Goal: Information Seeking & Learning: Check status

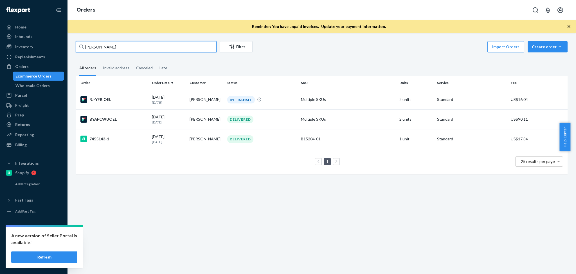
click at [129, 46] on input "Carleigh ROMAN" at bounding box center [146, 46] width 141 height 11
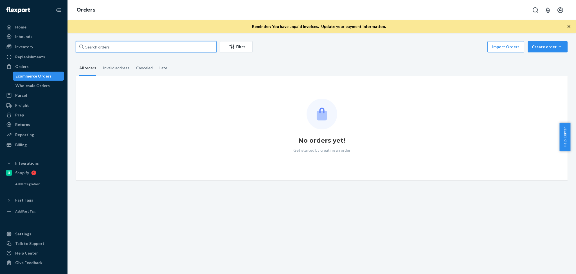
click at [127, 47] on input "text" at bounding box center [146, 46] width 141 height 11
paste input "[PERSON_NAME]"
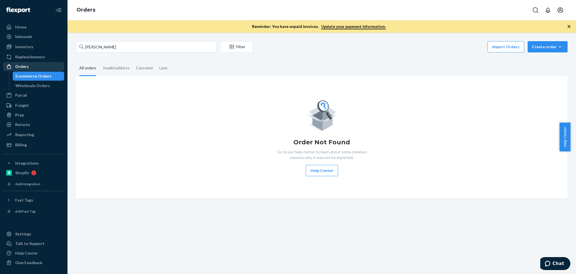
click at [23, 68] on div "Orders" at bounding box center [22, 67] width 14 height 6
click at [133, 50] on input "Kristina Meltzer" at bounding box center [146, 46] width 141 height 11
paste input "Nisha Raik"
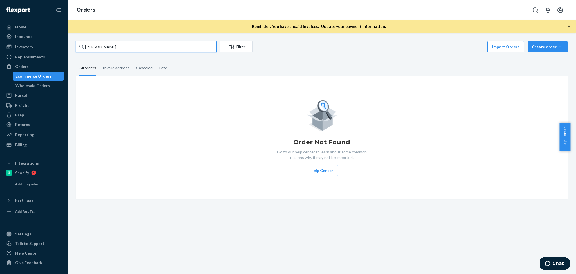
type input "[PERSON_NAME]"
click at [36, 62] on div "Orders" at bounding box center [34, 66] width 60 height 8
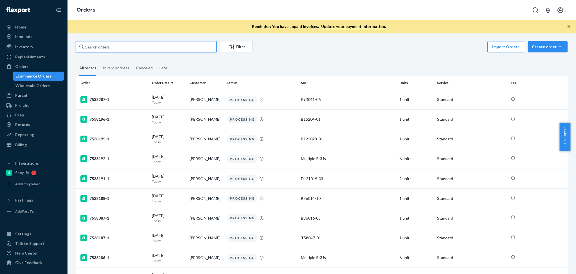
click at [124, 48] on input "text" at bounding box center [146, 46] width 141 height 11
paste input "Nisha Raiker"
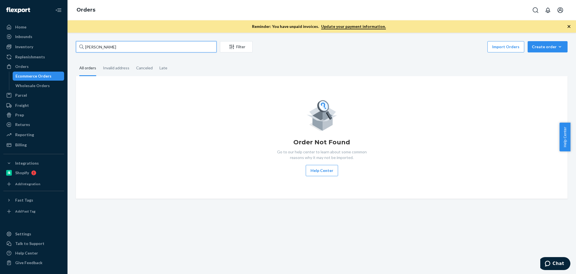
click at [114, 44] on input "Nisha Raiker" at bounding box center [146, 46] width 141 height 11
paste input "Sam Harris"
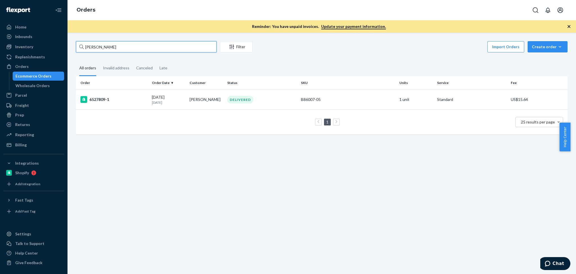
click at [138, 47] on input "Sam Harris" at bounding box center [146, 46] width 141 height 11
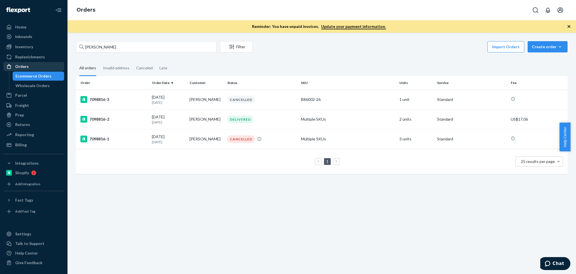
click at [43, 64] on div "Orders" at bounding box center [34, 66] width 60 height 8
click at [125, 50] on input "Henry Pablo" at bounding box center [146, 46] width 141 height 11
paste input "137077639"
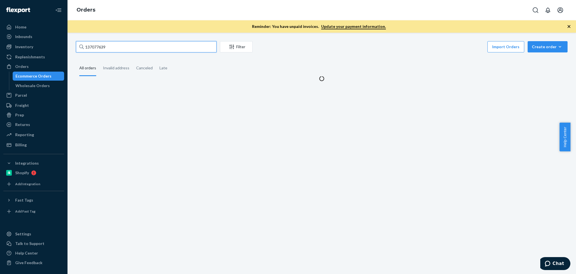
type input "137077639"
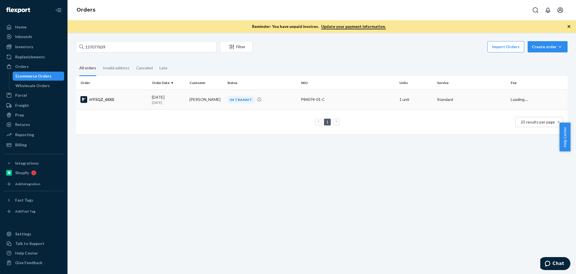
click at [186, 98] on td "09/21/2025 1 day ago" at bounding box center [169, 100] width 38 height 20
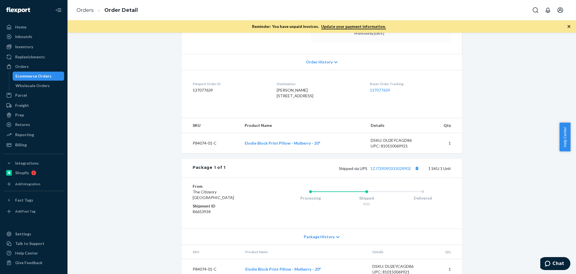
scroll to position [123, 0]
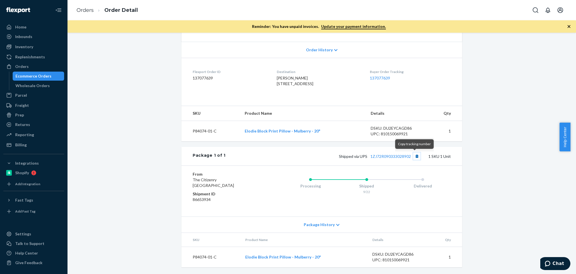
click at [414, 157] on button "Copy tracking number" at bounding box center [417, 155] width 7 height 7
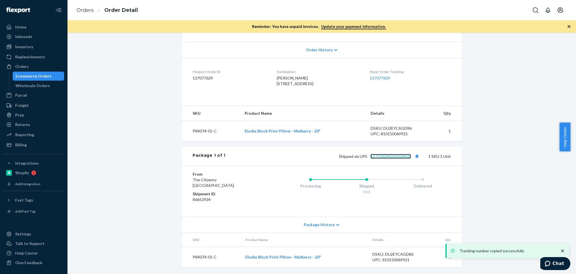
click at [391, 154] on link "1ZJ72R090333028902" at bounding box center [391, 156] width 41 height 5
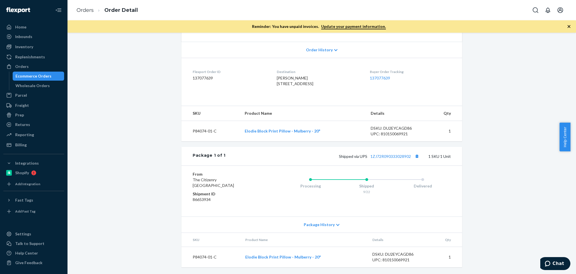
click at [289, 75] on span "Stacey Avelino 37 Brothers Rd Hartland, VT 05048-9593 US" at bounding box center [295, 80] width 37 height 10
copy span "Stacey Avelino"
click at [23, 67] on div "Orders" at bounding box center [22, 67] width 14 height 6
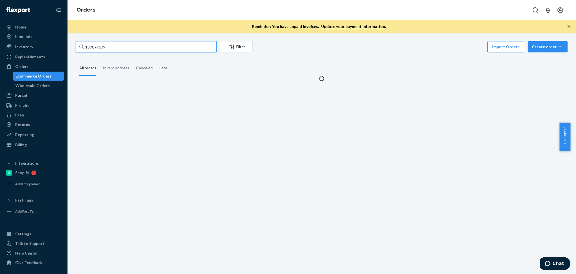
click at [124, 46] on input "137077639" at bounding box center [146, 46] width 141 height 11
paste input "Stacey Avelino"
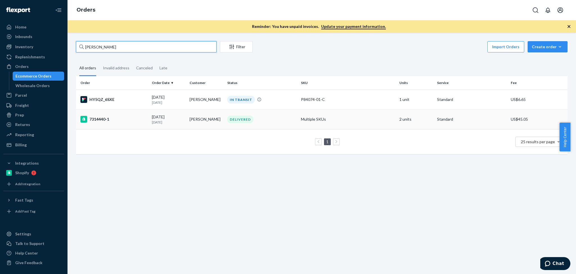
type input "Stacey Avelino"
click at [180, 119] on div "09/03/2025 19 days ago" at bounding box center [168, 119] width 33 height 10
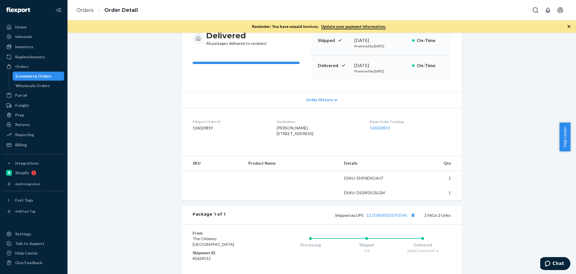
scroll to position [88, 0]
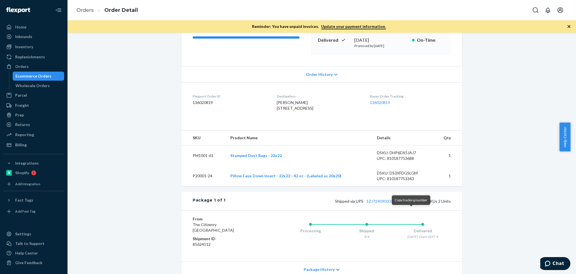
click at [412, 204] on button "Copy tracking number" at bounding box center [413, 200] width 7 height 7
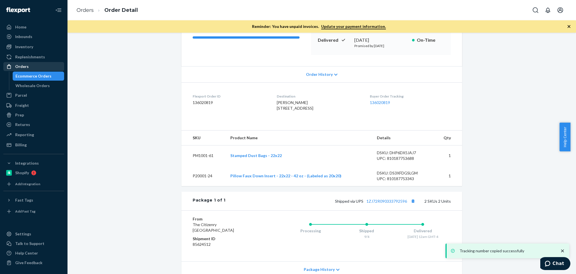
click at [35, 63] on div "Orders" at bounding box center [34, 66] width 60 height 8
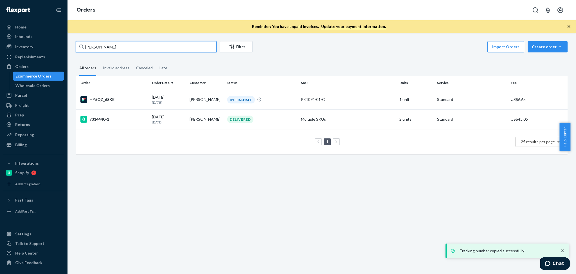
click at [131, 44] on input "Stacey Avelino" at bounding box center [146, 46] width 141 height 11
click at [131, 43] on input "Stacey Avelino" at bounding box center [146, 46] width 141 height 11
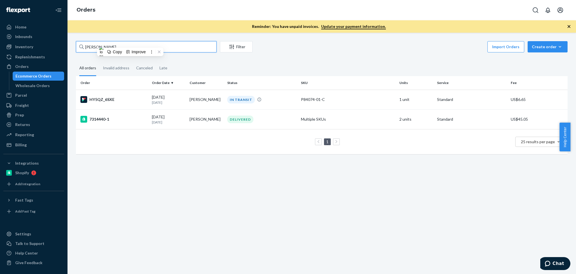
paste input "Eva Catenacci"
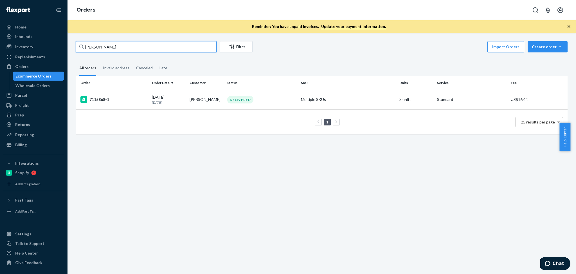
click at [116, 43] on input "Eva Catenaccio" at bounding box center [146, 46] width 141 height 11
paste input "Luke Badger"
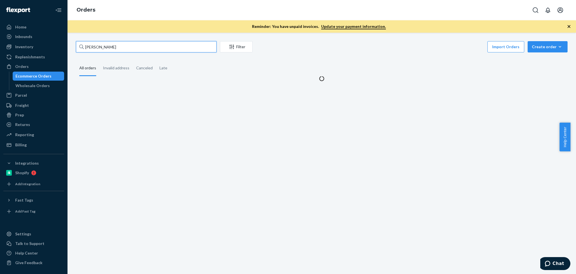
type input "Luke Badger"
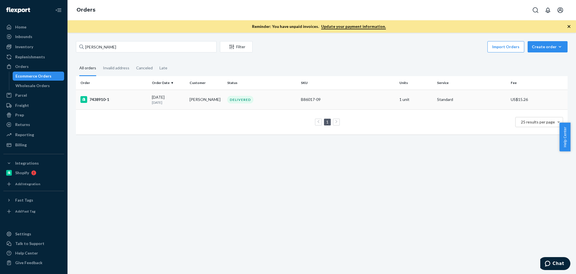
click at [195, 103] on td "Luke Badger" at bounding box center [206, 100] width 38 height 20
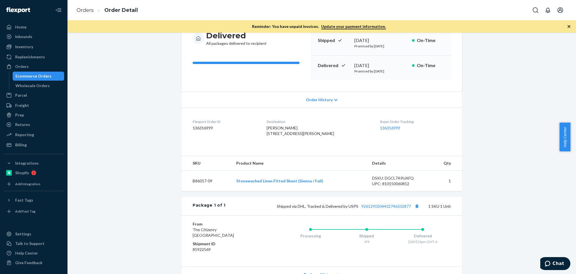
scroll to position [113, 0]
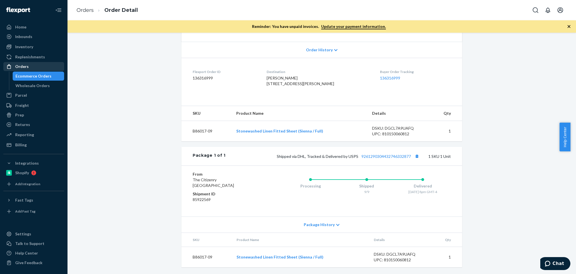
click at [29, 65] on div "Orders" at bounding box center [34, 66] width 60 height 8
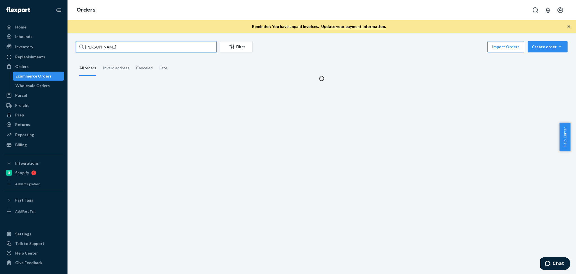
click at [129, 50] on input "Luke Badger" at bounding box center [146, 46] width 141 height 11
click at [129, 49] on input "Luke Badger" at bounding box center [146, 46] width 141 height 11
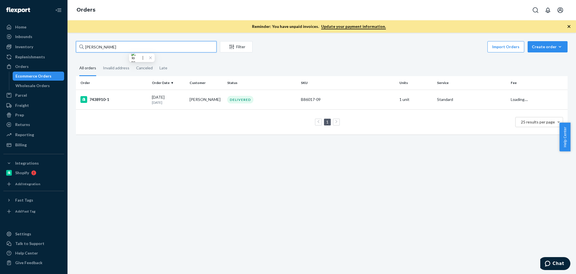
paste input "Deborah Simons"
click at [126, 46] on input "Deborah Simons" at bounding box center [146, 46] width 141 height 11
paste input "Alexander Lavin"
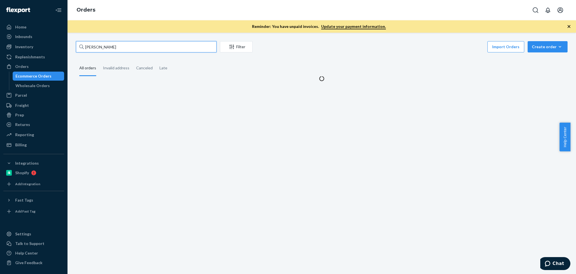
type input "Alexander Lavin"
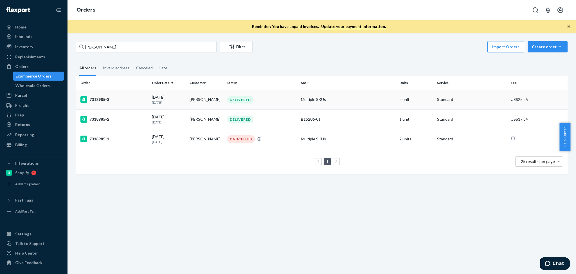
click at [182, 95] on div "09/18/2025 4 days ago" at bounding box center [168, 99] width 33 height 10
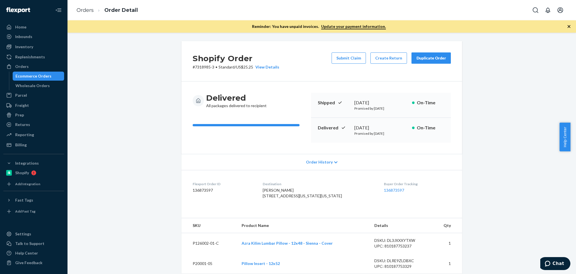
click at [33, 71] on link "Ecommerce Orders" at bounding box center [39, 75] width 52 height 9
click at [33, 67] on div "Orders" at bounding box center [34, 66] width 60 height 8
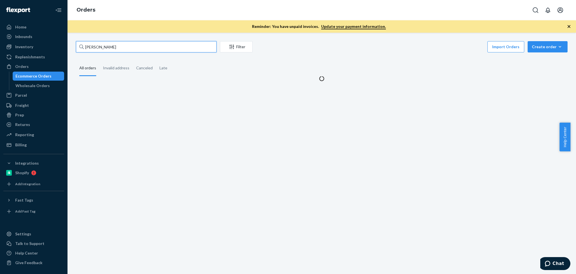
click at [114, 50] on input "Alexander Lavin" at bounding box center [146, 46] width 141 height 11
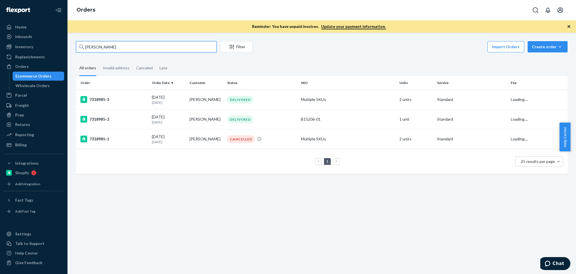
paste input "Kala LeComte"
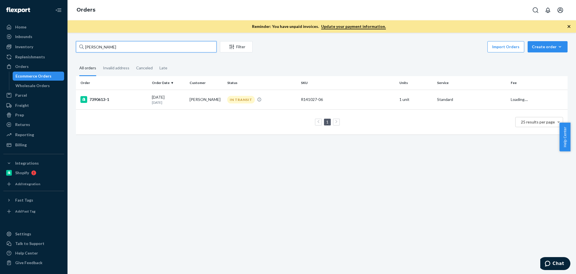
type input "Kala LeComte"
click at [183, 104] on p "19 days ago" at bounding box center [168, 102] width 33 height 5
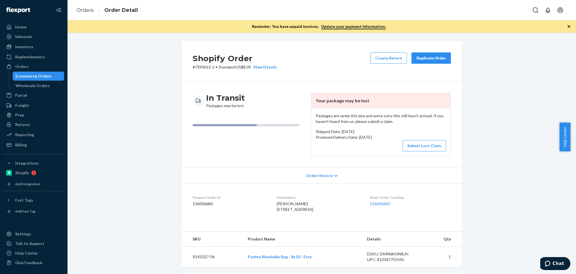
click at [512, 126] on div "Shopify Order # 7390613-1 • Standard / US$8.09 View Details Create Return Dupli…" at bounding box center [322, 220] width 500 height 358
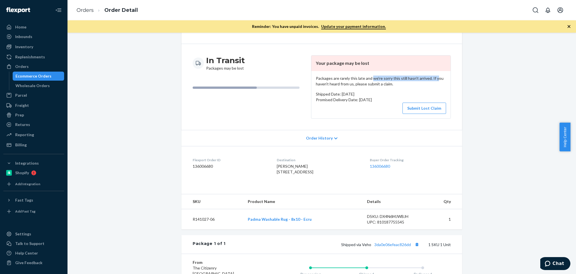
drag, startPoint x: 369, startPoint y: 76, endPoint x: 433, endPoint y: 75, distance: 63.9
click at [433, 75] on p "Packages are rarely this late and we're sorry this still hasn't arrived. If you…" at bounding box center [381, 80] width 130 height 11
click at [202, 229] on td "R141027-06" at bounding box center [213, 219] width 62 height 21
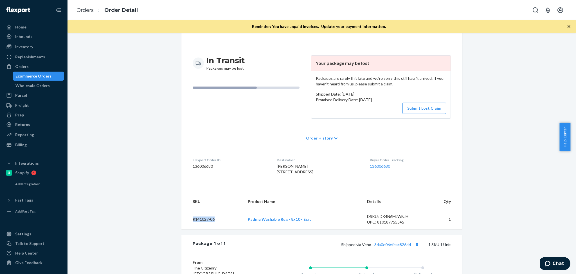
copy td "R141027-06"
click at [559, 264] on span "Chat" at bounding box center [559, 263] width 12 height 5
drag, startPoint x: 187, startPoint y: 161, endPoint x: 511, endPoint y: 209, distance: 327.1
click at [184, 158] on dl "Flexport Order ID 136006680 Destination Kala LeComte 524 Elderwood Rd Dayton, O…" at bounding box center [322, 167] width 281 height 42
copy td "R141027-06"
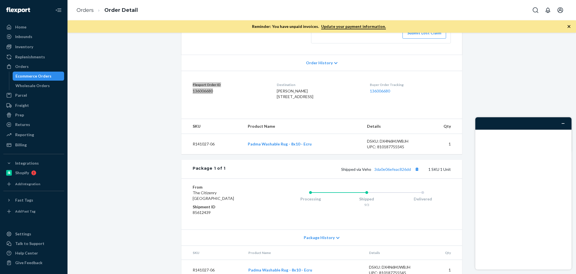
scroll to position [0, 0]
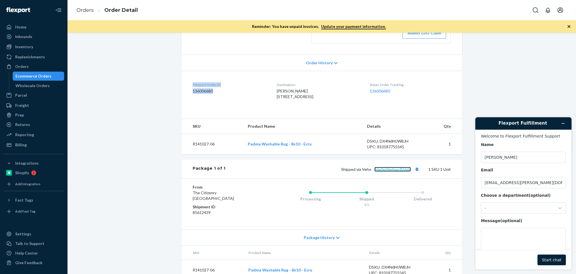
click at [386, 171] on link "3da0e06efeac826dd" at bounding box center [393, 169] width 37 height 5
click at [504, 214] on div "Name Alma Email almariz.pajara@burrow.com Choose a department (optional) - Mess…" at bounding box center [523, 200] width 85 height 117
click at [504, 209] on div "-" at bounding box center [520, 207] width 71 height 5
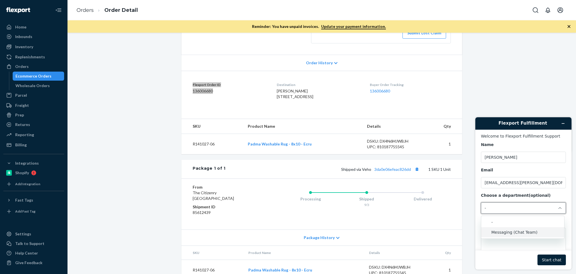
click at [503, 234] on li "Messaging (Chat Team)" at bounding box center [523, 232] width 83 height 10
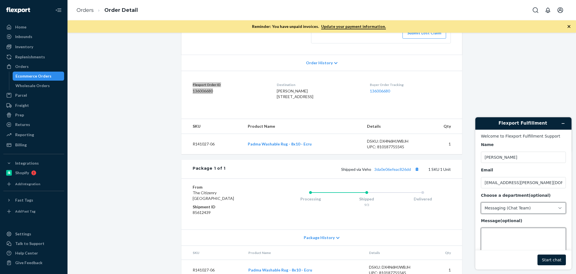
drag, startPoint x: 515, startPoint y: 235, endPoint x: 518, endPoint y: 234, distance: 4.0
click at [515, 235] on textarea "Message (optional)" at bounding box center [523, 243] width 85 height 32
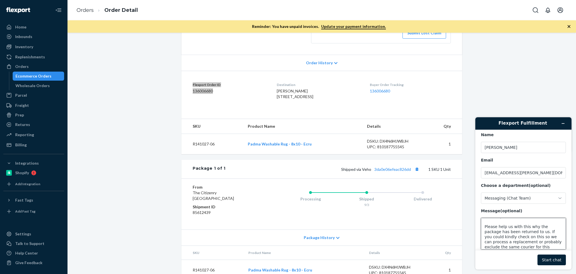
scroll to position [12, 0]
paste textarea "Flexport Order ID 136006680"
type textarea "Hi team, Please help us with this why the package has been returned to us. If y…"
click at [558, 260] on button "Start chat" at bounding box center [552, 259] width 28 height 11
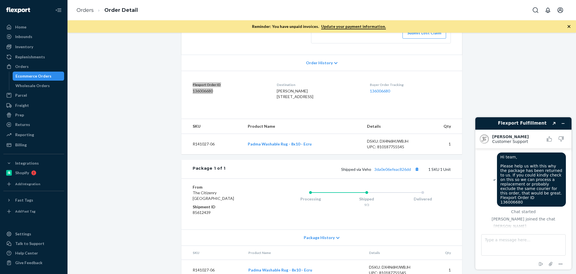
scroll to position [26, 0]
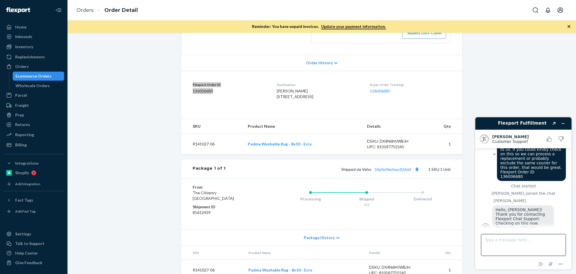
click at [528, 238] on textarea "Type a message here..." at bounding box center [524, 244] width 84 height 21
click at [526, 240] on textarea "Type a message here..." at bounding box center [524, 244] width 84 height 21
type textarea "ok"
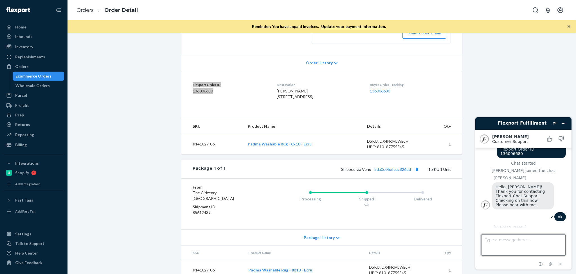
scroll to position [84, 0]
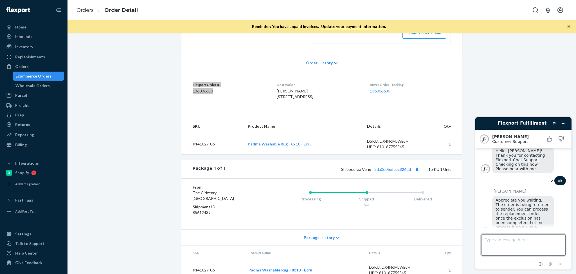
click at [529, 238] on textarea "Type a message here..." at bounding box center [524, 244] width 84 height 21
click at [519, 245] on textarea "Type a message here..." at bounding box center [524, 244] width 84 height 21
type textarea "Sure, thank you. please do."
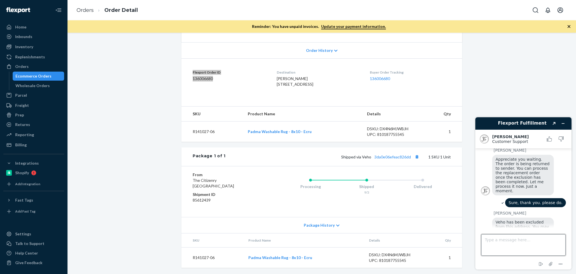
scroll to position [137, 0]
click at [510, 241] on textarea "Type a message here..." at bounding box center [524, 244] width 84 height 21
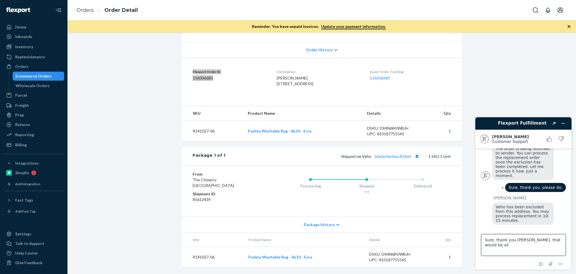
type textarea "Sure, thank you Juddy. that would be all"
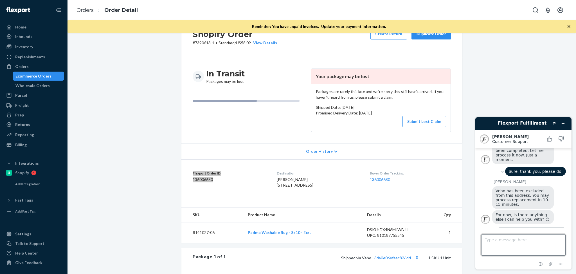
scroll to position [24, 0]
click at [565, 122] on icon "Minimise widget" at bounding box center [564, 123] width 4 height 4
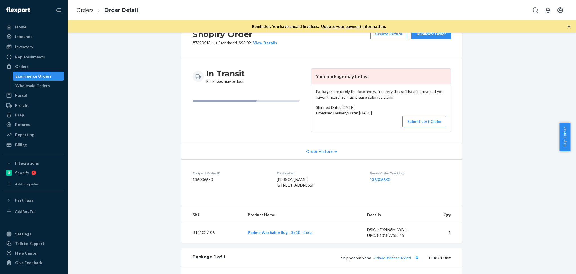
click at [538, 87] on div "Shopify Order # 7390613-1 • Standard / US$8.09 View Details Create Return Dupli…" at bounding box center [322, 196] width 500 height 358
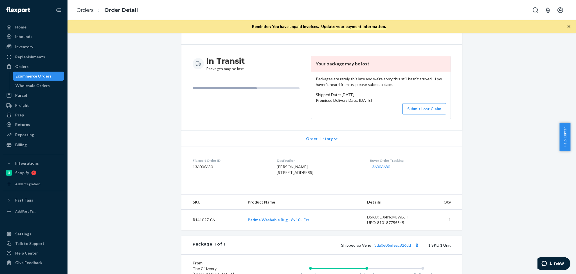
scroll to position [87, 0]
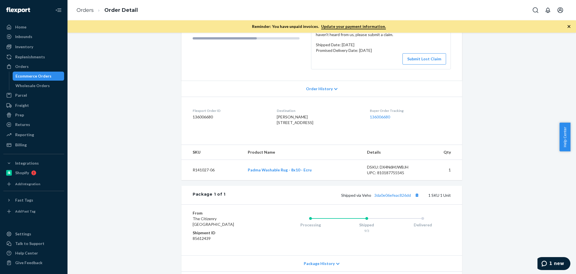
click at [205, 180] on td "R141027-06" at bounding box center [213, 169] width 62 height 21
copy td "R141027-06"
click at [27, 64] on div "Orders" at bounding box center [22, 67] width 14 height 6
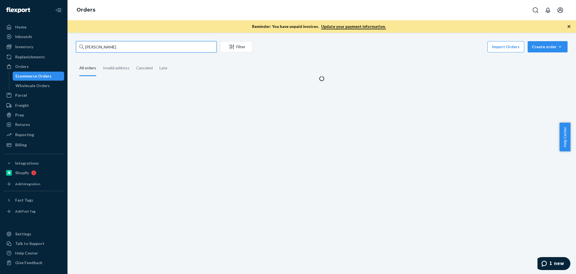
click at [118, 46] on input "Kala LeComte" at bounding box center [146, 46] width 141 height 11
paste input "R141027-06"
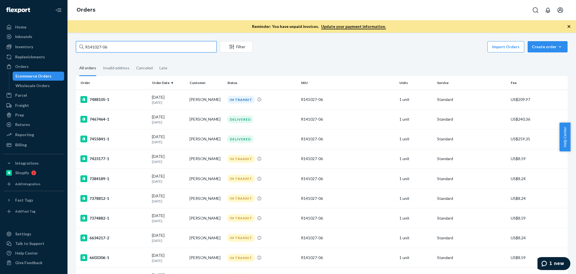
type input "R141027-06"
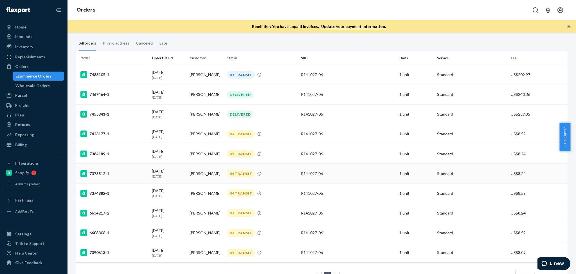
scroll to position [50, 0]
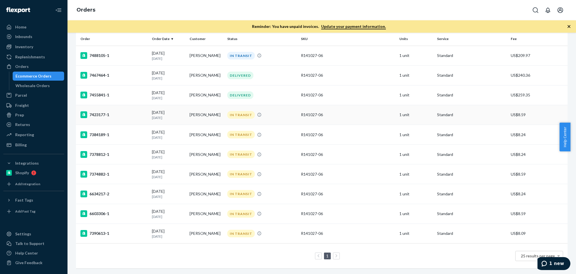
click at [185, 110] on td "09/06/2025 16 days ago" at bounding box center [169, 115] width 38 height 20
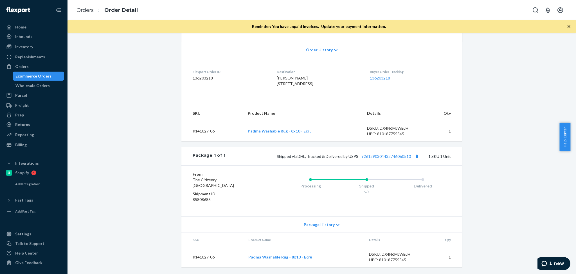
scroll to position [123, 0]
click at [387, 157] on link "9261290304432746060510" at bounding box center [387, 156] width 50 height 5
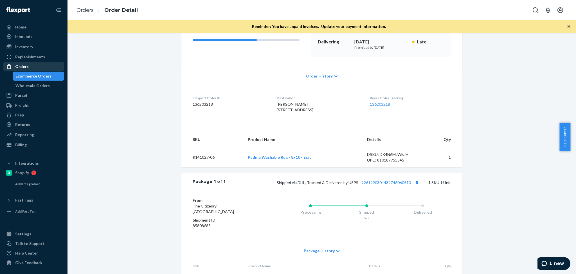
click at [33, 65] on div "Orders" at bounding box center [34, 66] width 60 height 8
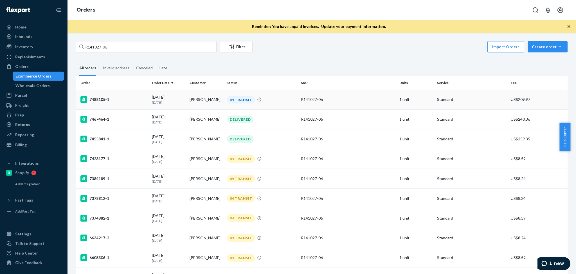
click at [181, 97] on div "09/15/2025 7 days ago" at bounding box center [168, 99] width 33 height 10
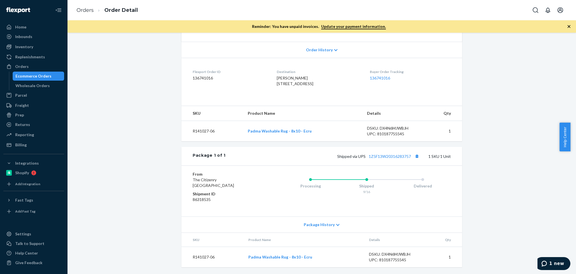
scroll to position [123, 0]
click at [396, 159] on div "Shipped via UPS 1Z5F13W20316283757 1 SKU 1 Unit" at bounding box center [338, 155] width 225 height 7
click at [394, 156] on link "1Z5F13W20316283757" at bounding box center [390, 156] width 42 height 5
click at [547, 264] on icon "1 new" at bounding box center [545, 263] width 6 height 6
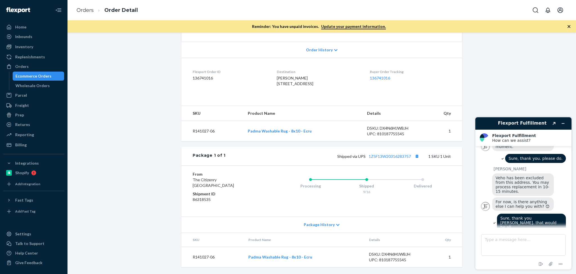
scroll to position [155, 0]
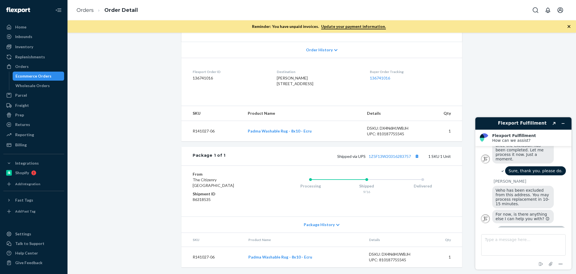
click at [512, 188] on span "Veho has been excluded from this address. You may process replacement in 10-15 …" at bounding box center [523, 197] width 55 height 18
copy span "Veho has been excluded from this address. You may process replacement in 10-15 …"
click at [30, 64] on div "Orders" at bounding box center [34, 66] width 60 height 8
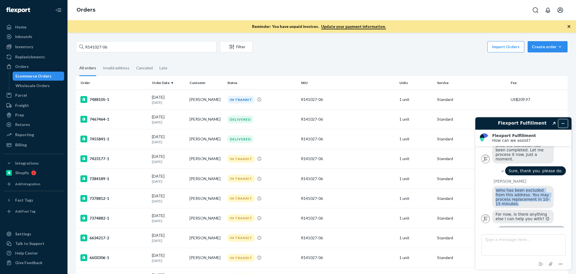
click at [564, 122] on icon "Minimise widget" at bounding box center [564, 123] width 4 height 4
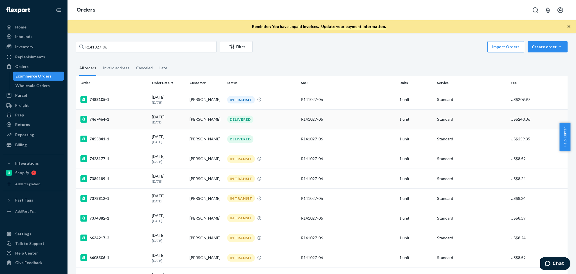
click at [260, 118] on div "DELIVERED" at bounding box center [261, 119] width 71 height 8
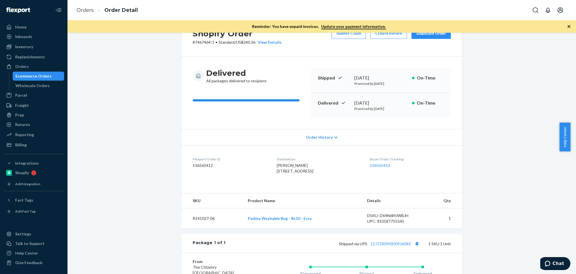
scroll to position [75, 0]
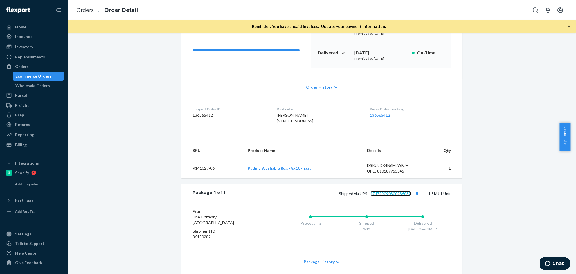
click at [396, 196] on link "1ZJ72R090300936082" at bounding box center [391, 193] width 41 height 5
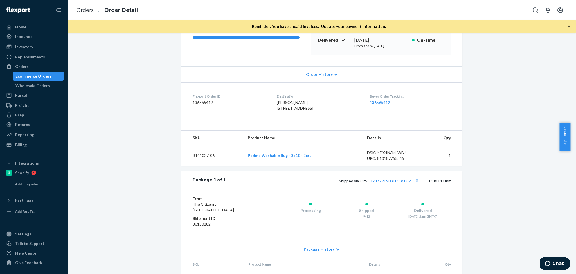
click at [277, 102] on span "Grace Campbell 707 Hermosa Ave Hermosa Beach, CA 90254-4451 US" at bounding box center [295, 105] width 37 height 10
copy span "Grace Campbell"
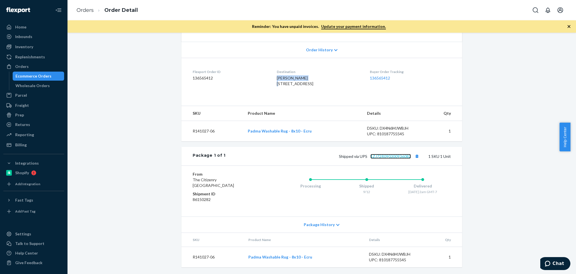
click at [400, 157] on link "1ZJ72R090300936082" at bounding box center [391, 156] width 41 height 5
click at [33, 65] on div "Orders" at bounding box center [34, 66] width 60 height 8
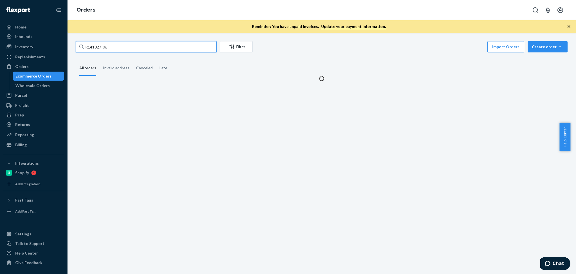
click at [126, 47] on input "R141027-06" at bounding box center [146, 46] width 141 height 11
paste input "137002382"
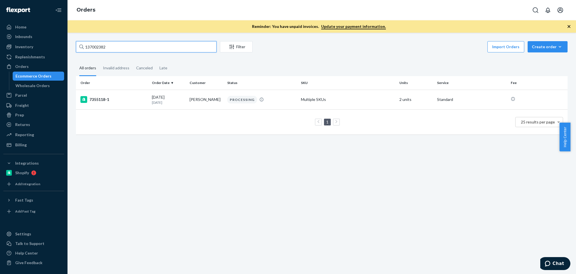
type input "137002382"
click at [175, 101] on p "2 days ago" at bounding box center [168, 102] width 33 height 5
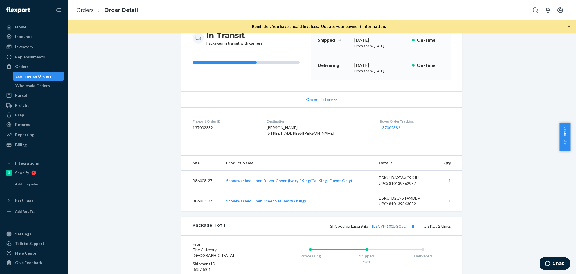
scroll to position [88, 0]
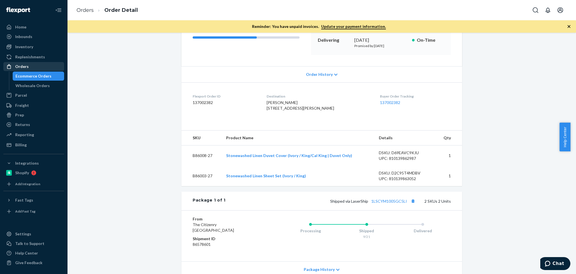
click at [25, 66] on div "Orders" at bounding box center [22, 67] width 14 height 6
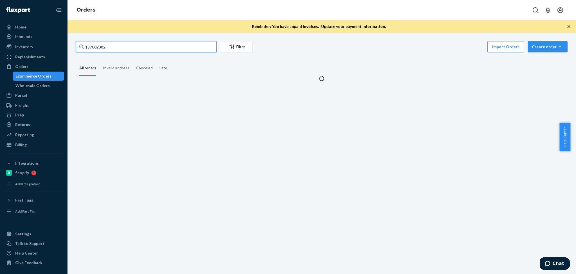
click at [123, 42] on input "137002382" at bounding box center [146, 46] width 141 height 11
paste input "[PERSON_NAME]"
type input "[PERSON_NAME]"
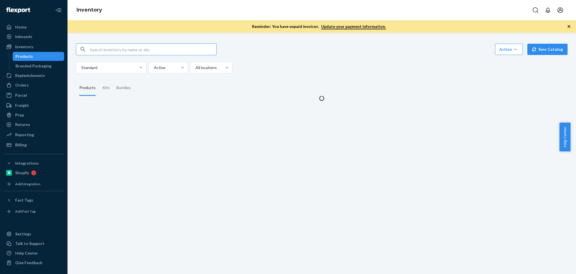
click at [122, 50] on input "text" at bounding box center [153, 49] width 127 height 11
paste input "B86002-09"
type input "B86002-09"
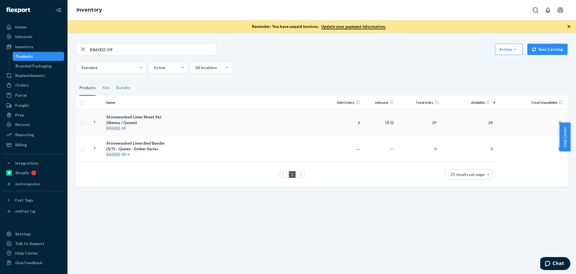
click at [118, 119] on div "Stonewashed Linen Sheet Set (Sienna / Queen)" at bounding box center [135, 119] width 59 height 11
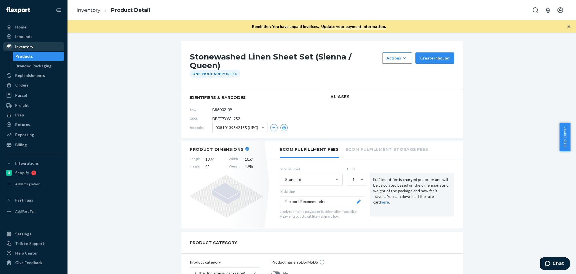
click at [42, 43] on div "Inventory" at bounding box center [34, 47] width 60 height 8
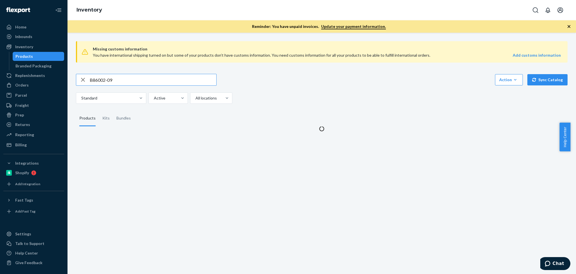
click at [155, 81] on input "B86002-09" at bounding box center [153, 79] width 127 height 11
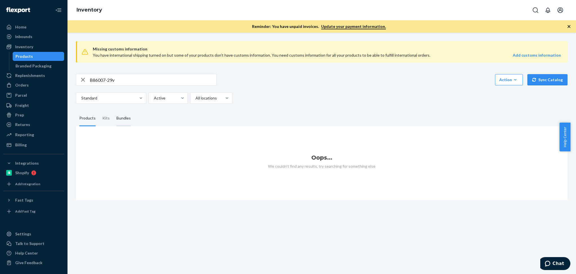
click at [119, 114] on div "Bundles" at bounding box center [124, 118] width 14 height 16
click at [113, 110] on input "Bundles" at bounding box center [113, 110] width 0 height 0
click at [127, 82] on input "B86007-29v" at bounding box center [153, 79] width 127 height 11
type input "B86007-29"
drag, startPoint x: 74, startPoint y: 124, endPoint x: 79, endPoint y: 123, distance: 5.2
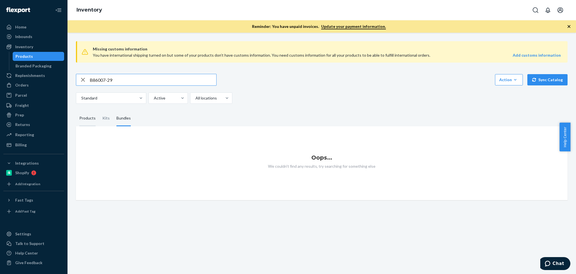
click at [75, 124] on div "Missing customs information You have international shipping turned on but some …" at bounding box center [322, 118] width 500 height 163
click at [84, 121] on div "Products" at bounding box center [87, 118] width 16 height 16
click at [76, 110] on input "Products" at bounding box center [76, 110] width 0 height 0
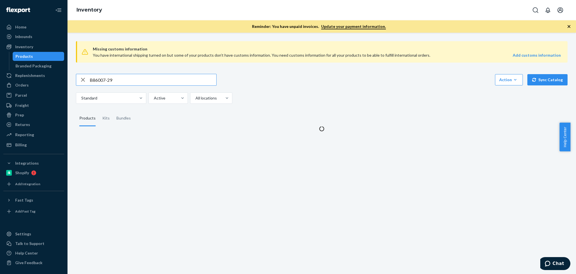
click at [133, 81] on input "B86007-29" at bounding box center [153, 79] width 127 height 11
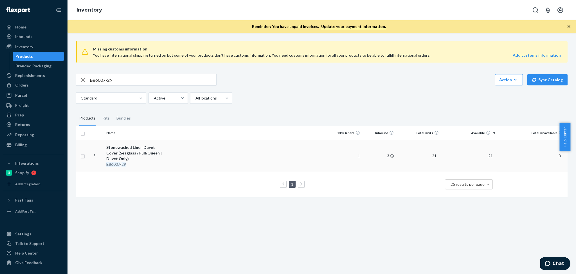
click at [135, 149] on div "Stonewashed Linen Duvet Cover (Seaglass / Full/Queen | Duvet Only)" at bounding box center [135, 152] width 59 height 17
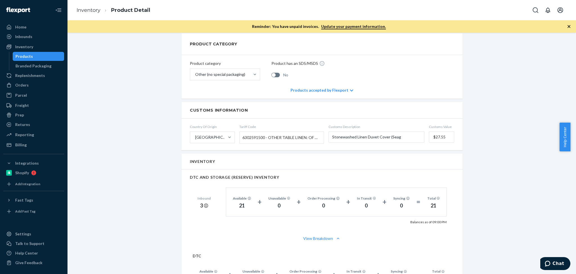
scroll to position [195, 0]
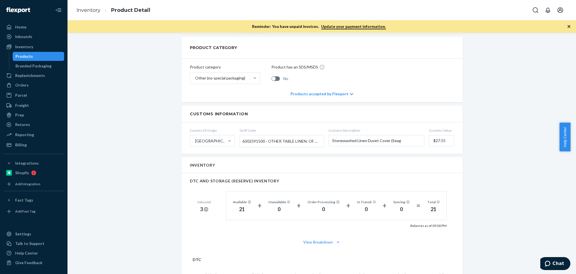
click at [96, 111] on div "Home Inbounds Shipping Plans Problems Inventory Products Branded Packaging Repl…" at bounding box center [288, 137] width 576 height 274
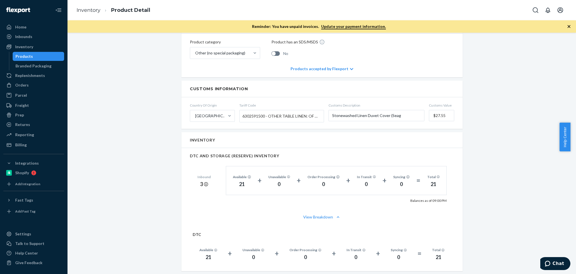
click at [506, 186] on div "Stonewashed Linen Duvet Cover (Seaglass / Full/Queen | Duvet Only) Actions Add …" at bounding box center [322, 263] width 500 height 885
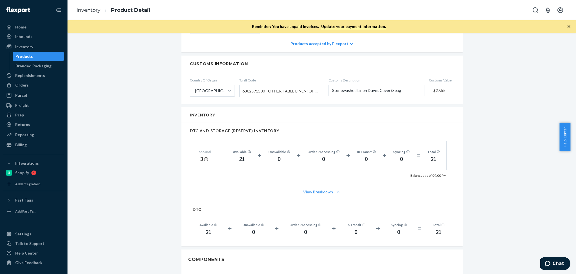
scroll to position [295, 0]
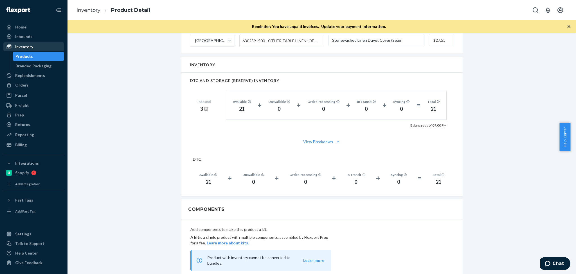
click at [33, 43] on div "Inventory" at bounding box center [34, 47] width 60 height 8
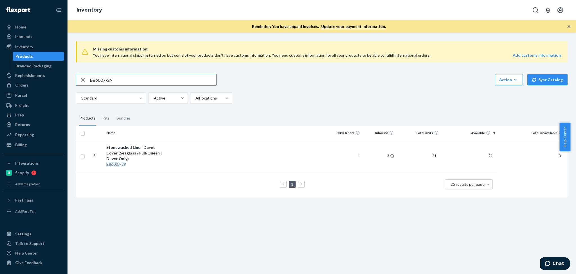
click at [149, 82] on input "B86007-29" at bounding box center [153, 79] width 127 height 11
paste input "100-09-K2"
type input "B86100-09-K2"
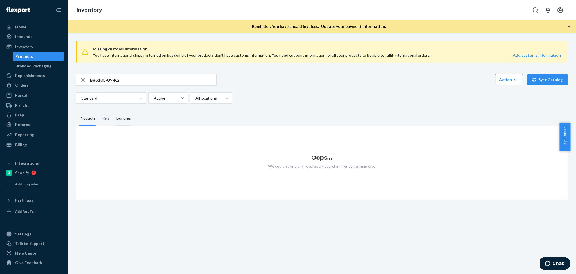
click at [120, 115] on div "Bundles" at bounding box center [124, 118] width 14 height 16
click at [113, 110] on input "Bundles" at bounding box center [113, 110] width 0 height 0
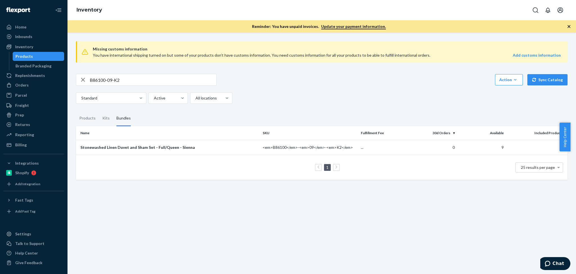
click at [288, 212] on div "Missing customs information You have international shipping turned on but some …" at bounding box center [322, 153] width 509 height 241
click at [150, 148] on div "Stonewashed Linen Duvet and Sham Set - Full/Queen - Sienna" at bounding box center [170, 147] width 178 height 6
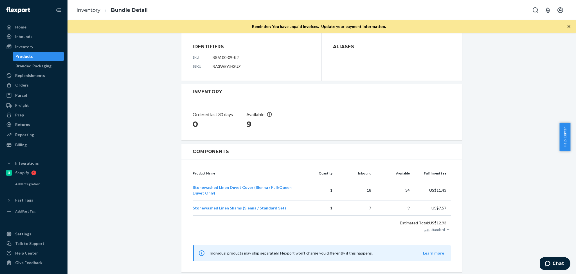
scroll to position [39, 0]
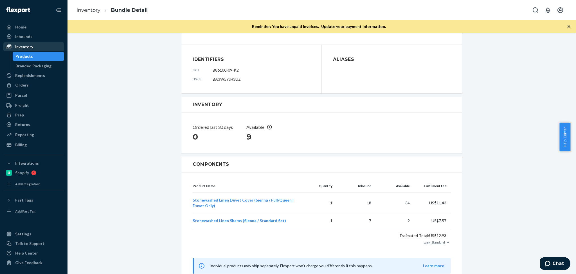
click at [44, 46] on div "Inventory" at bounding box center [34, 47] width 60 height 8
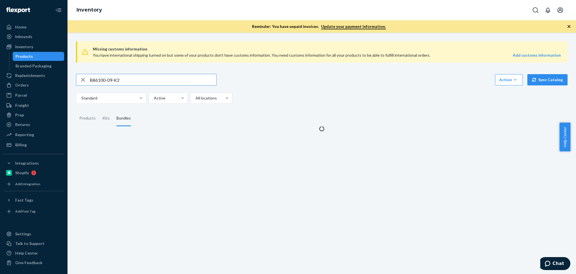
click at [147, 79] on input "B86100-09-K2" at bounding box center [153, 79] width 127 height 11
type input "R93019-02"
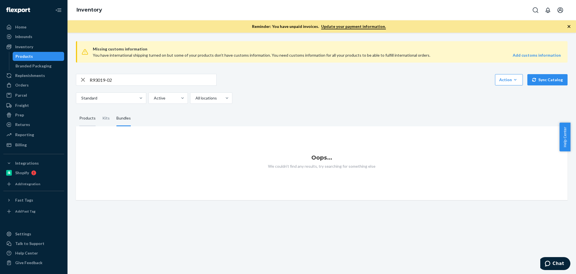
click at [81, 122] on div "Products" at bounding box center [87, 118] width 16 height 16
click at [76, 110] on input "Products" at bounding box center [76, 110] width 0 height 0
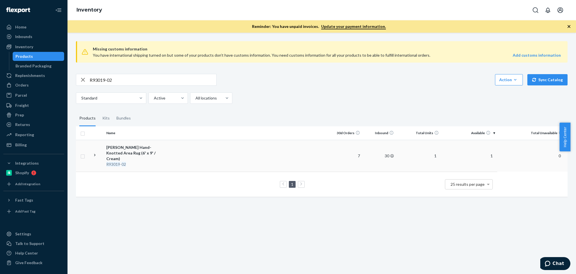
click at [124, 149] on div "Lalita Hand-Knotted Area Rug (6' x 9' / Cream)" at bounding box center [135, 152] width 59 height 17
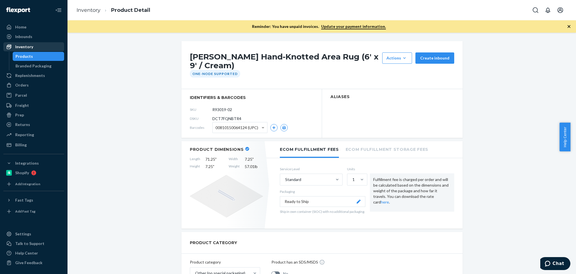
click at [39, 46] on div "Inventory" at bounding box center [34, 47] width 60 height 8
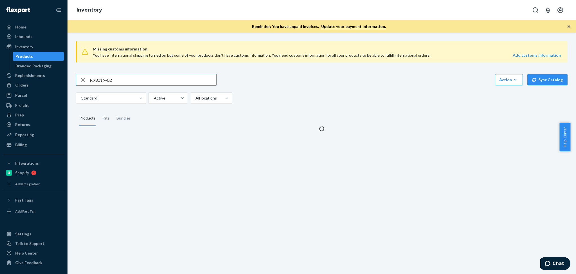
click at [109, 81] on input "R93019-02" at bounding box center [153, 79] width 127 height 11
type input "R141027-06"
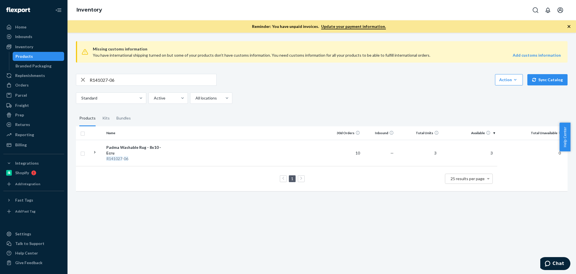
click at [370, 236] on div "Missing customs information You have international shipping turned on but some …" at bounding box center [322, 153] width 509 height 241
click at [128, 152] on div "Padma Washable Rug - 8x10 - Ecru" at bounding box center [135, 149] width 59 height 11
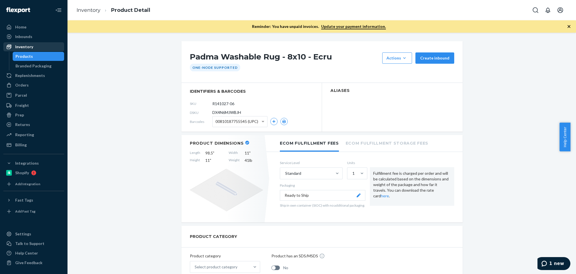
click at [43, 47] on div "Inventory" at bounding box center [34, 47] width 60 height 8
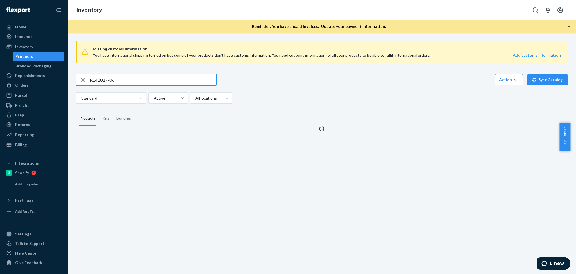
click at [119, 78] on input "R141027-06" at bounding box center [153, 79] width 127 height 11
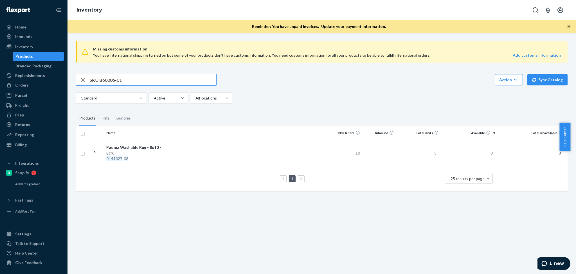
click at [99, 78] on input "SKU B60006-01" at bounding box center [153, 79] width 127 height 11
type input "B60006-01"
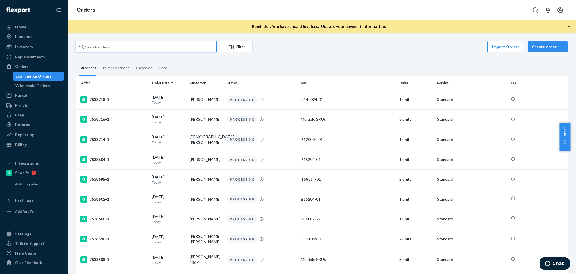
click at [138, 47] on input "text" at bounding box center [146, 46] width 141 height 11
paste input "[PERSON_NAME]"
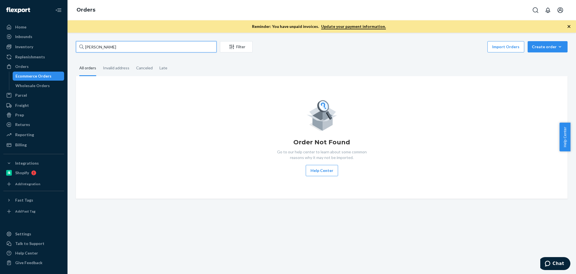
click at [86, 46] on input "[PERSON_NAME]" at bounding box center [146, 46] width 141 height 11
click at [31, 63] on div "Orders" at bounding box center [34, 66] width 60 height 8
click at [157, 50] on input "[PERSON_NAME]" at bounding box center [146, 46] width 141 height 11
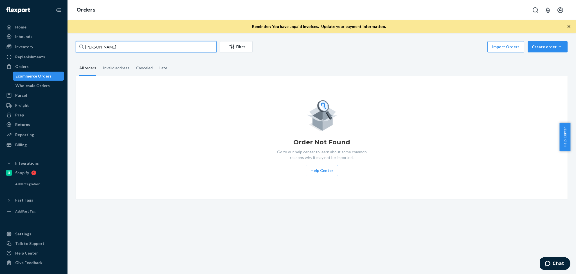
paste input "B60006-01"
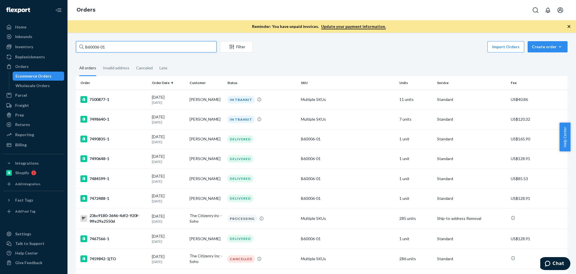
click at [182, 41] on input "B60006-01" at bounding box center [146, 46] width 141 height 11
paste input "2443 Hillview Lane"
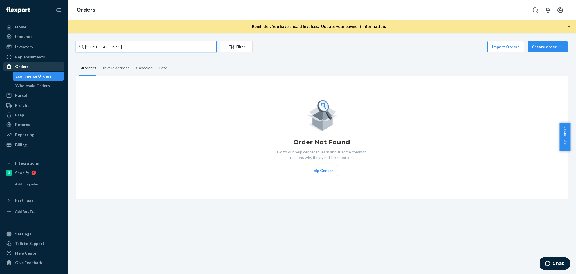
type input "2443 Hillview Lane"
click at [37, 64] on div "Orders" at bounding box center [34, 66] width 60 height 8
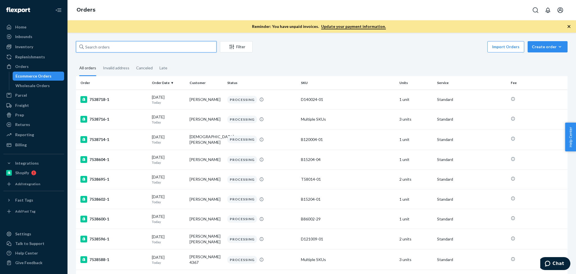
click at [151, 45] on input "text" at bounding box center [146, 46] width 141 height 11
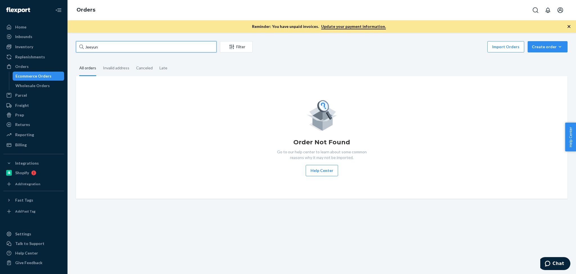
type input "Jeeyun"
click at [39, 64] on div "Orders" at bounding box center [34, 66] width 60 height 8
click at [133, 45] on input "Jeeyun" at bounding box center [146, 46] width 141 height 11
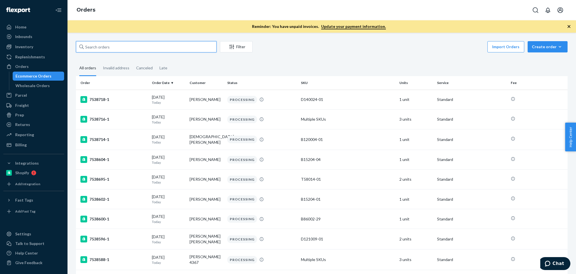
click at [119, 43] on input "text" at bounding box center [146, 46] width 141 height 11
paste input "[PERSON_NAME]"
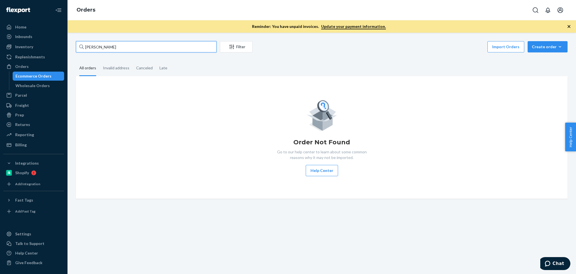
click at [123, 48] on input "[PERSON_NAME]" at bounding box center [146, 46] width 141 height 11
paste input "137002382"
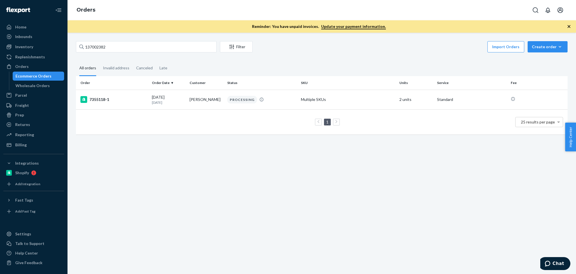
click at [211, 161] on div "137002382 Filter Import Orders Create order Ecommerce order Removal order All o…" at bounding box center [322, 153] width 509 height 241
click at [145, 47] on input "137002382" at bounding box center [146, 46] width 141 height 11
click at [45, 66] on div "Orders" at bounding box center [34, 66] width 60 height 8
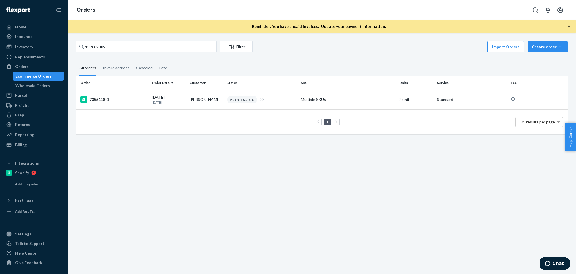
click at [151, 39] on div "137002382 Filter Import Orders Create order Ecommerce order Removal order All o…" at bounding box center [322, 153] width 509 height 241
click at [153, 47] on input "137002382" at bounding box center [146, 46] width 141 height 11
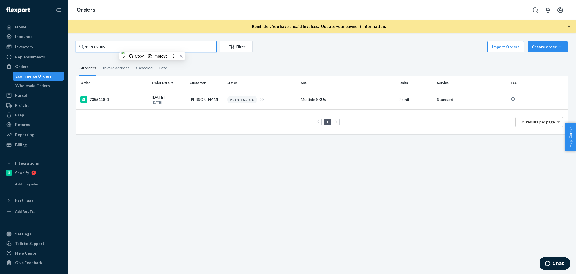
click at [153, 47] on input "137002382" at bounding box center [146, 46] width 141 height 11
paste input "447"
type input "137002447"
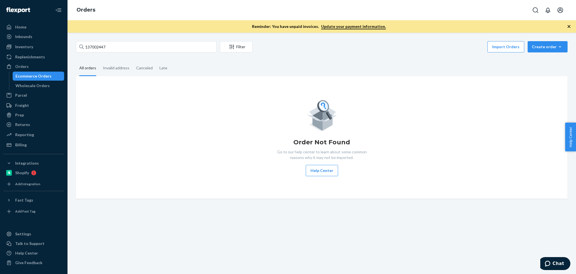
click at [209, 186] on div "Order Not Found Go to our help center to learn about some common reasons why it…" at bounding box center [322, 137] width 492 height 122
click at [41, 70] on div "Orders" at bounding box center [34, 66] width 60 height 8
